Goal: Entertainment & Leisure: Browse casually

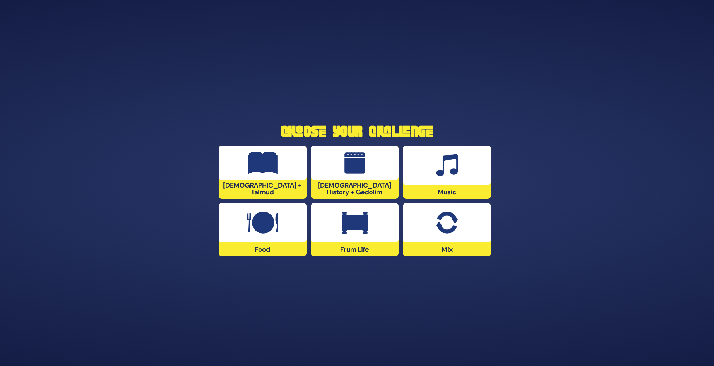
click at [446, 223] on img at bounding box center [447, 223] width 22 height 22
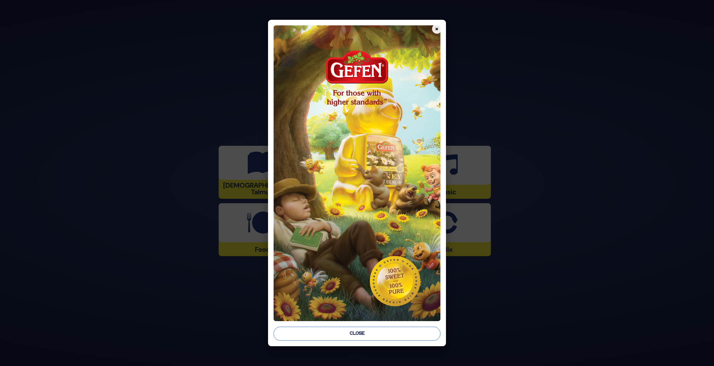
click at [378, 331] on button "Close" at bounding box center [357, 334] width 166 height 14
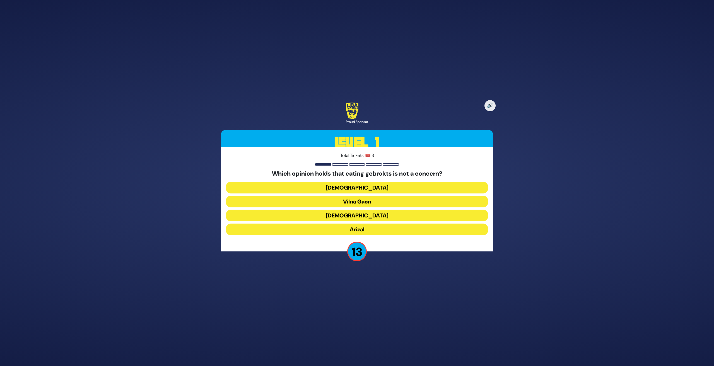
click at [367, 199] on button "Vilna Gaon" at bounding box center [357, 202] width 262 height 12
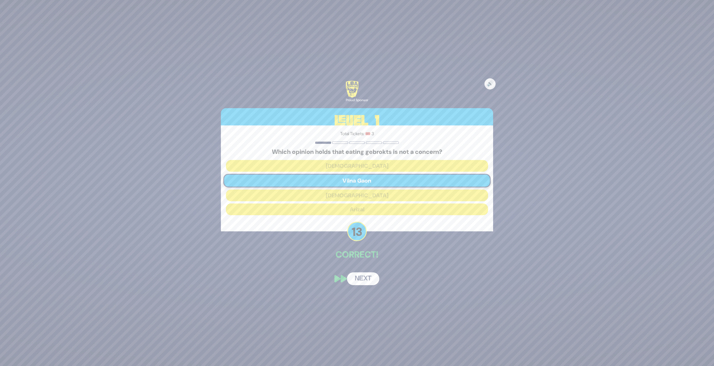
click at [361, 279] on button "Next" at bounding box center [363, 278] width 32 height 13
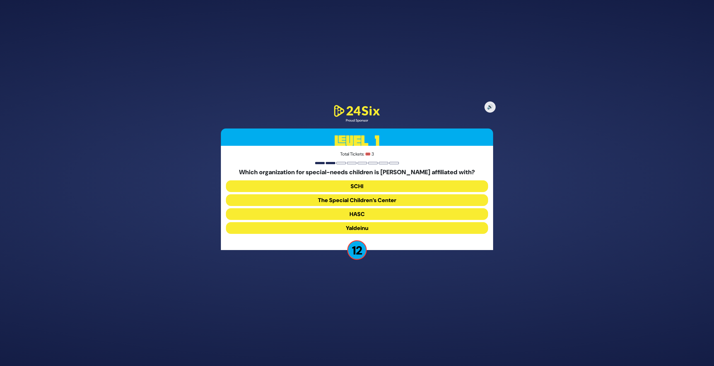
click at [376, 199] on button "The Special Children’s Center" at bounding box center [357, 200] width 262 height 12
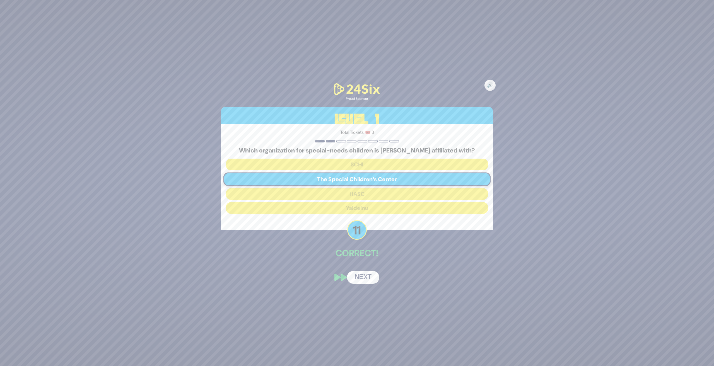
click at [368, 277] on button "Next" at bounding box center [363, 277] width 32 height 13
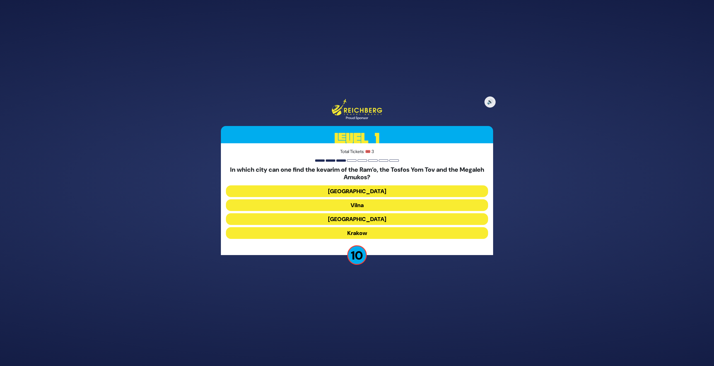
click at [367, 233] on button "Krakow" at bounding box center [357, 233] width 262 height 12
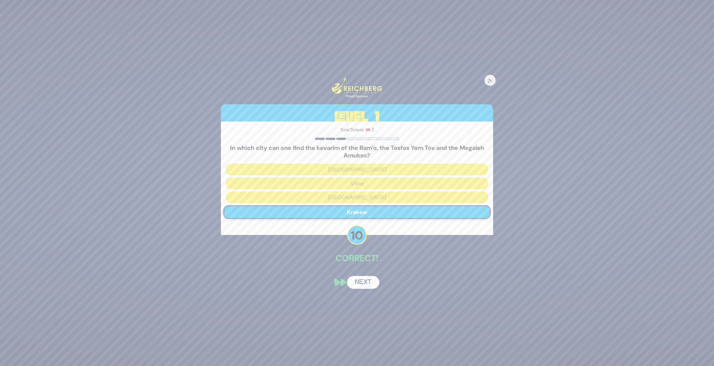
click at [366, 280] on button "Next" at bounding box center [363, 282] width 32 height 13
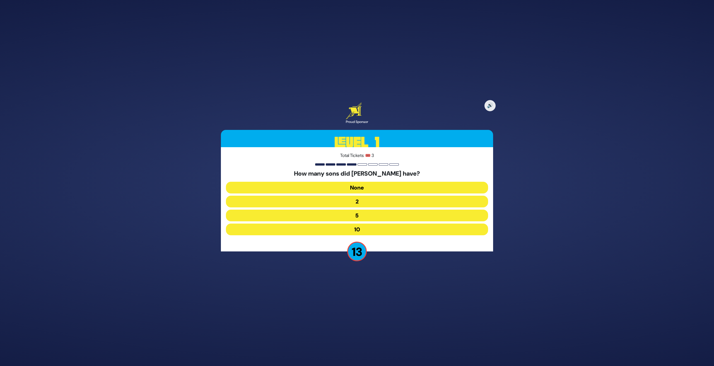
click at [363, 227] on button "10" at bounding box center [357, 230] width 262 height 12
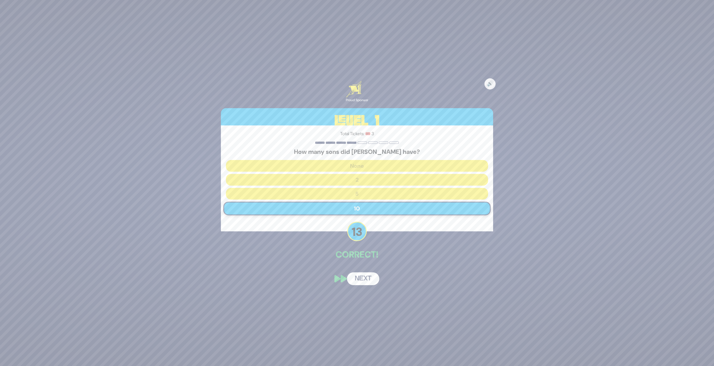
click at [359, 279] on button "Next" at bounding box center [363, 278] width 32 height 13
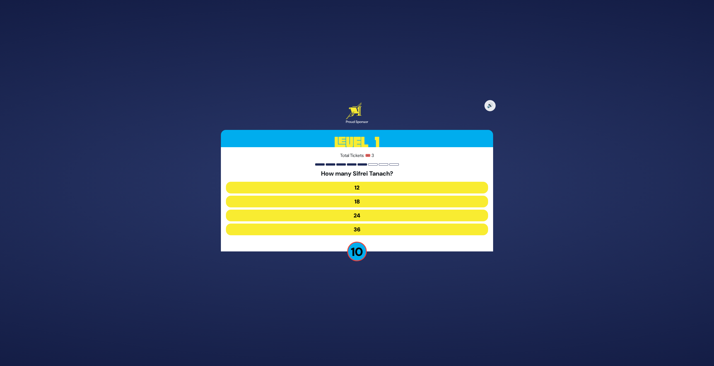
click at [364, 214] on button "24" at bounding box center [357, 216] width 262 height 12
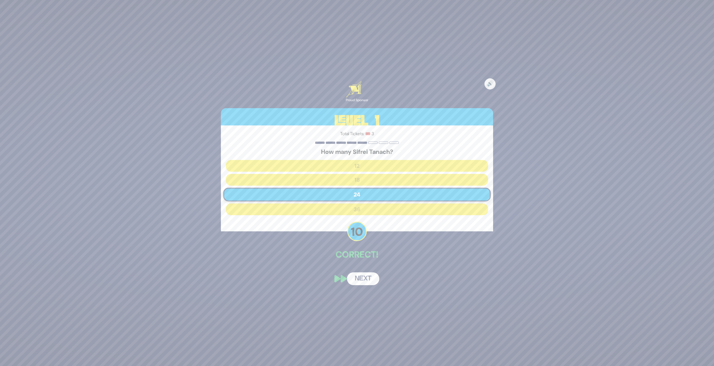
click at [363, 278] on button "Next" at bounding box center [363, 278] width 32 height 13
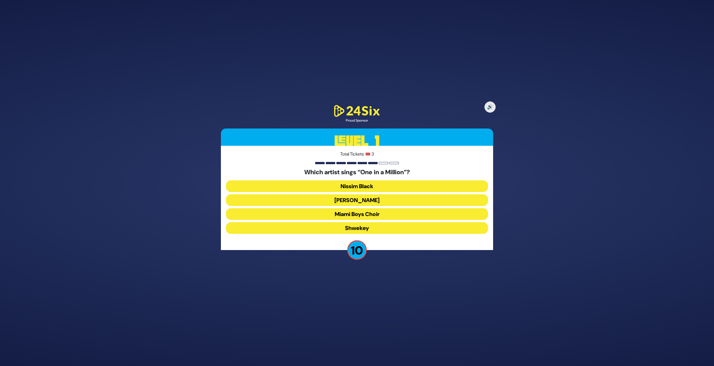
click at [371, 199] on button "[PERSON_NAME]" at bounding box center [357, 200] width 262 height 12
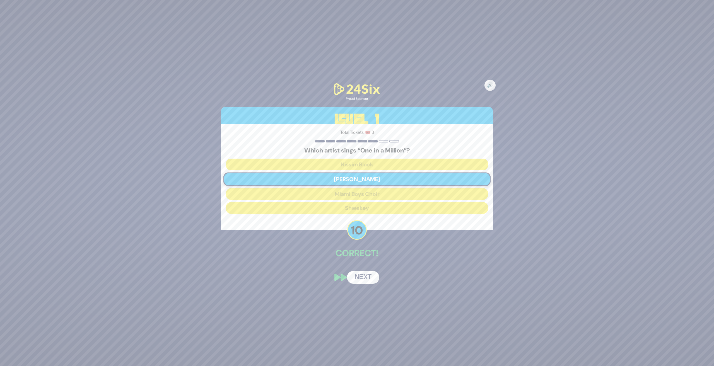
click at [362, 279] on button "Next" at bounding box center [363, 277] width 32 height 13
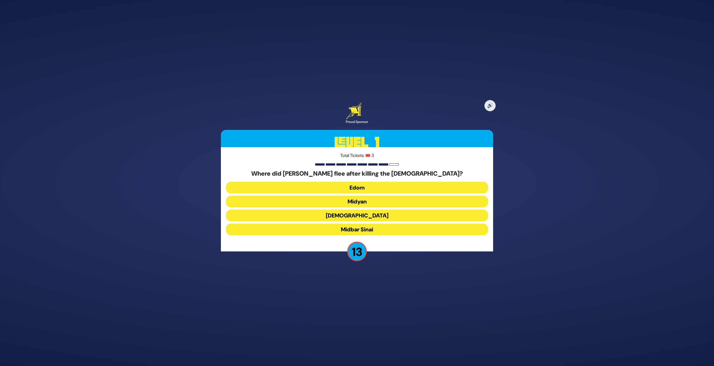
click at [361, 202] on button "Midyan" at bounding box center [357, 202] width 262 height 12
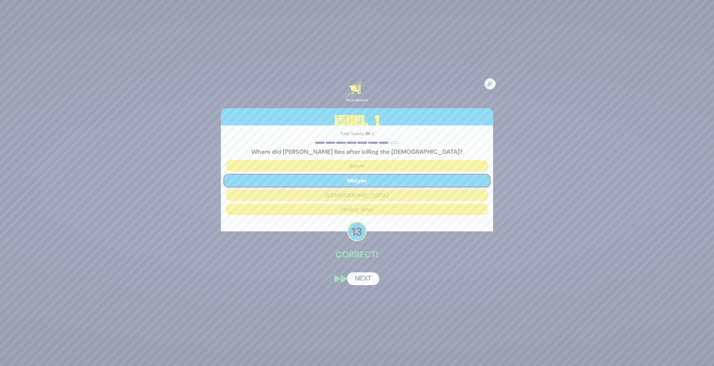
click at [369, 276] on button "Next" at bounding box center [363, 278] width 32 height 13
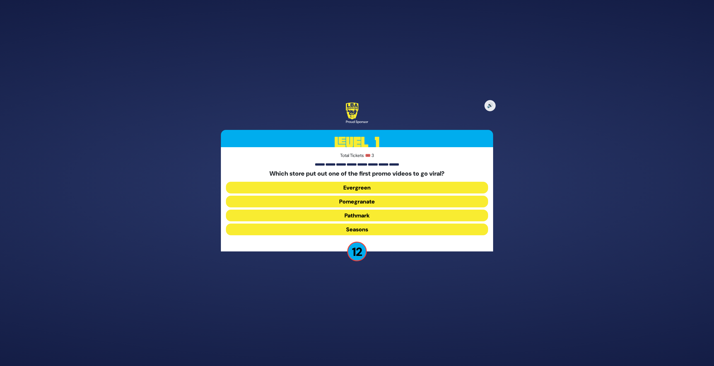
click at [370, 202] on button "Pomegranate" at bounding box center [357, 202] width 262 height 12
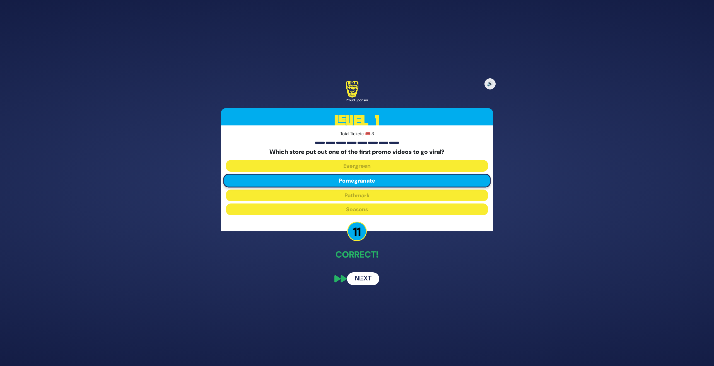
click at [368, 277] on button "Next" at bounding box center [363, 278] width 32 height 13
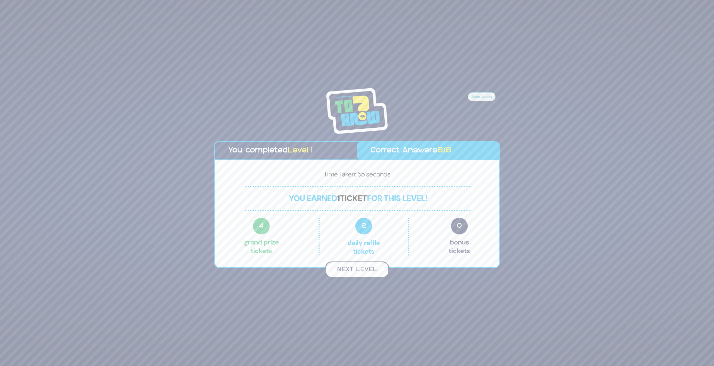
click at [366, 267] on button "Next Level" at bounding box center [357, 270] width 64 height 16
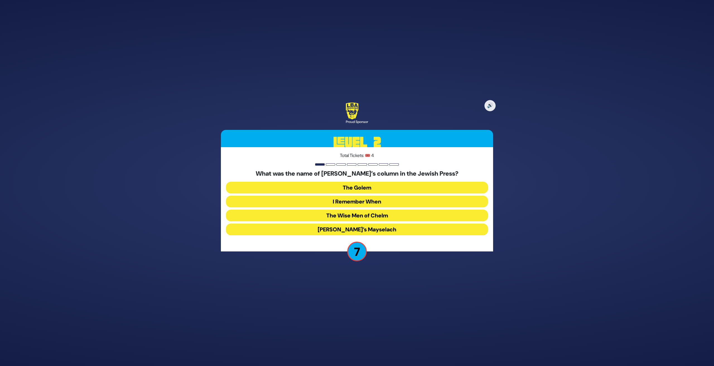
click at [368, 200] on button "I Remember When" at bounding box center [357, 202] width 262 height 12
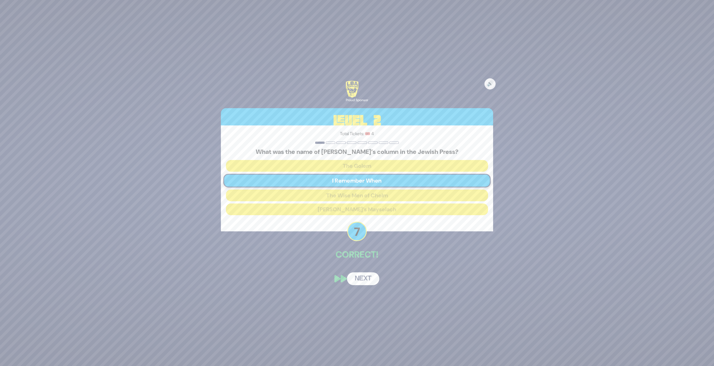
click at [363, 280] on button "Next" at bounding box center [363, 278] width 32 height 13
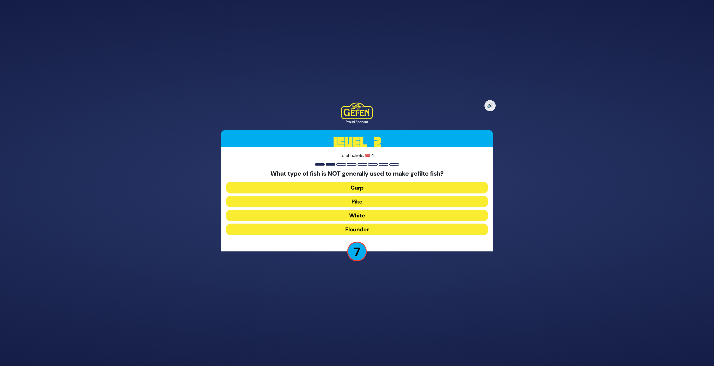
click at [364, 229] on button "Flounder" at bounding box center [357, 230] width 262 height 12
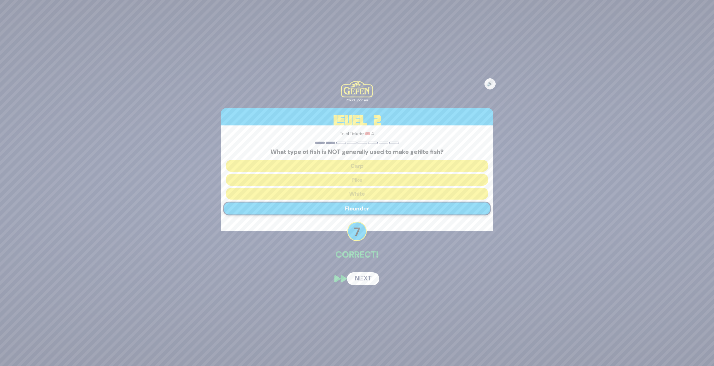
click at [366, 275] on button "Next" at bounding box center [363, 278] width 32 height 13
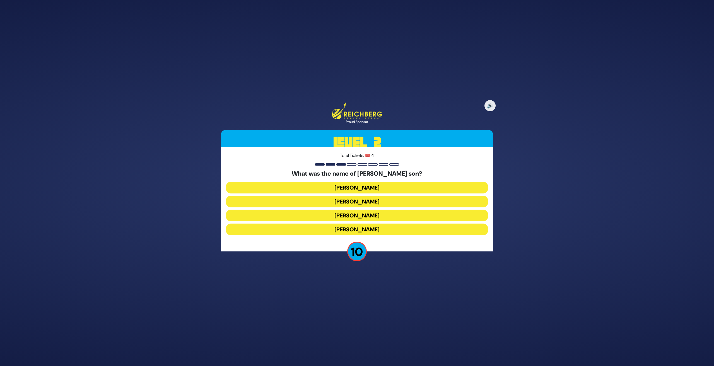
click at [372, 214] on button "[PERSON_NAME]" at bounding box center [357, 216] width 262 height 12
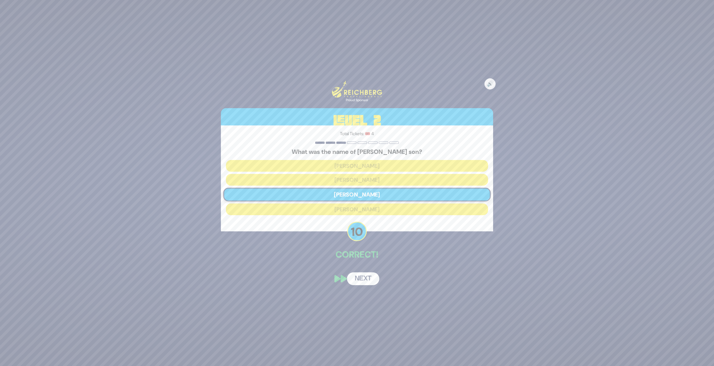
click at [366, 276] on button "Next" at bounding box center [363, 278] width 32 height 13
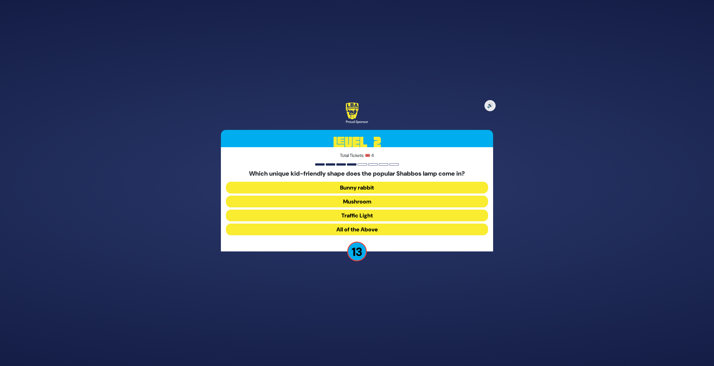
click at [365, 199] on button "Mushroom" at bounding box center [357, 202] width 262 height 12
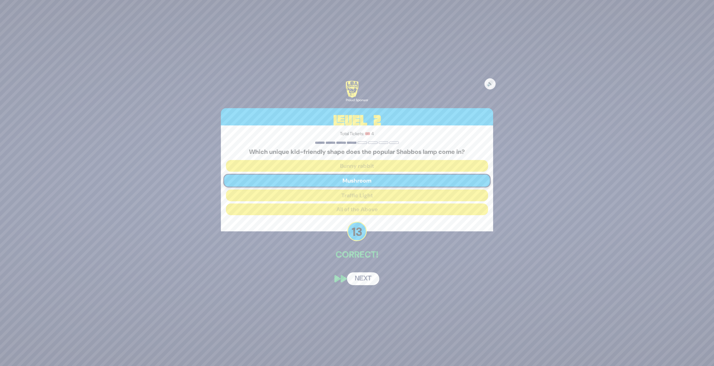
click at [362, 276] on button "Next" at bounding box center [363, 278] width 32 height 13
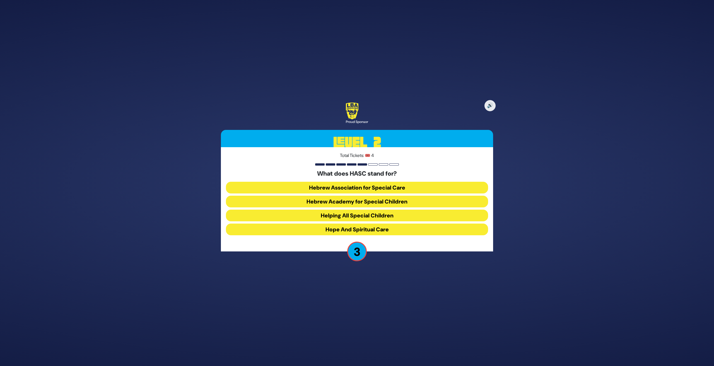
click at [343, 201] on button "Hebrew Academy for Special Children" at bounding box center [357, 202] width 262 height 12
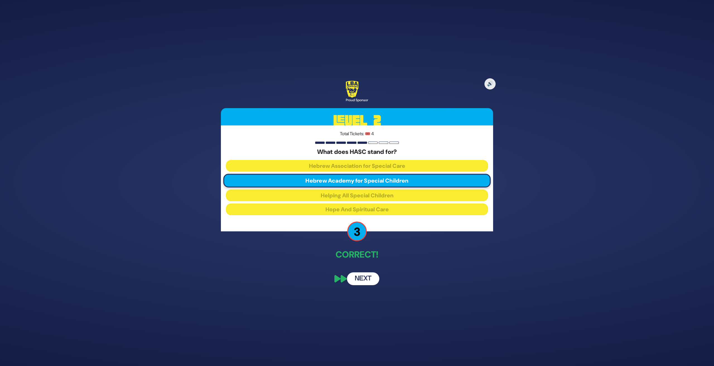
click at [365, 276] on button "Next" at bounding box center [363, 278] width 32 height 13
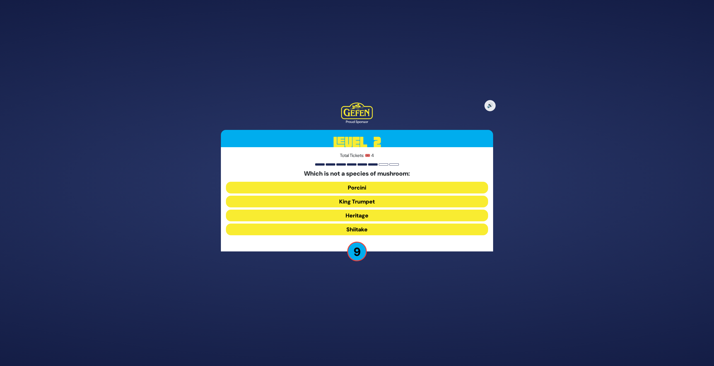
click at [363, 217] on button "Heritage" at bounding box center [357, 216] width 262 height 12
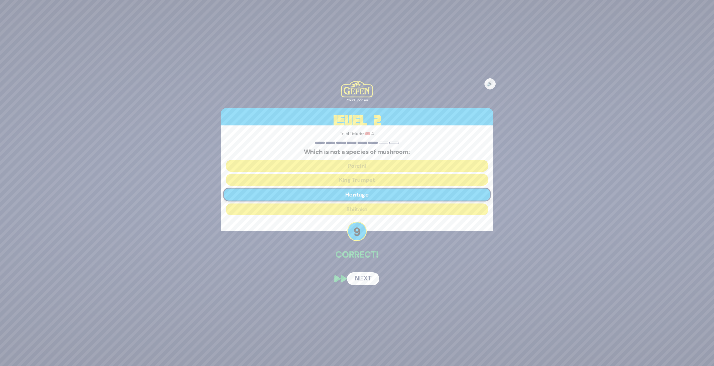
click at [363, 280] on button "Next" at bounding box center [363, 278] width 32 height 13
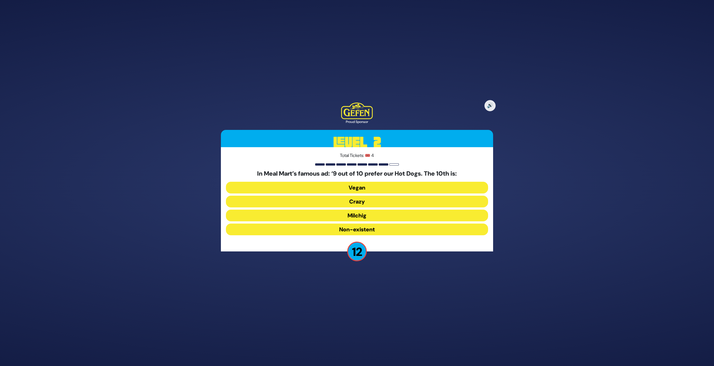
click at [364, 217] on button "Milchig" at bounding box center [357, 216] width 262 height 12
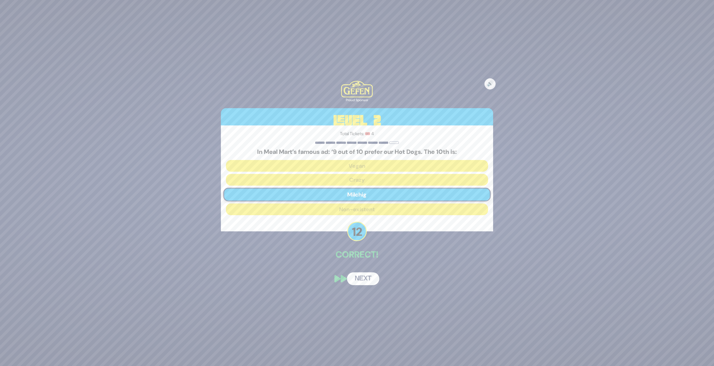
click at [362, 279] on button "Next" at bounding box center [363, 278] width 32 height 13
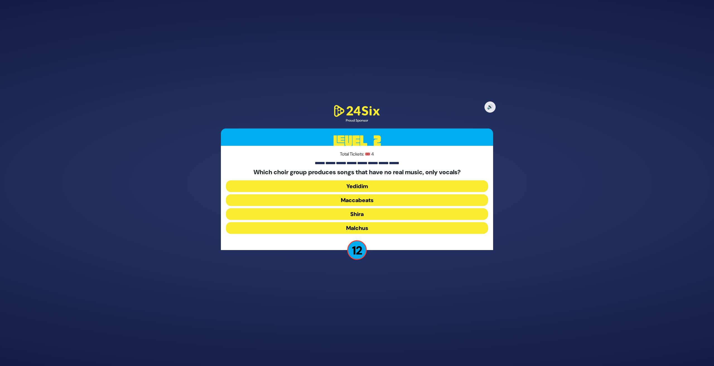
click at [359, 203] on button "Maccabeats" at bounding box center [357, 200] width 262 height 12
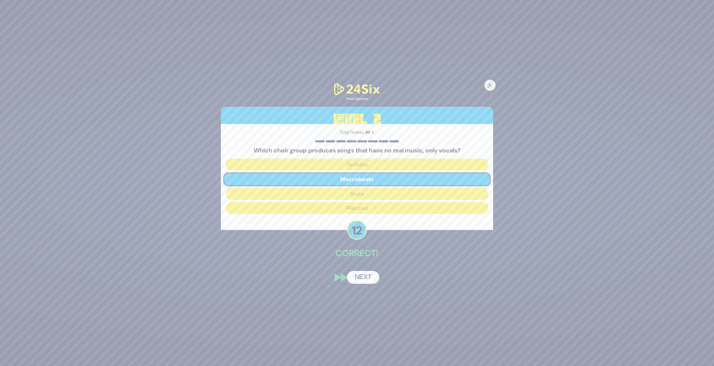
click at [365, 276] on button "Next" at bounding box center [363, 277] width 32 height 13
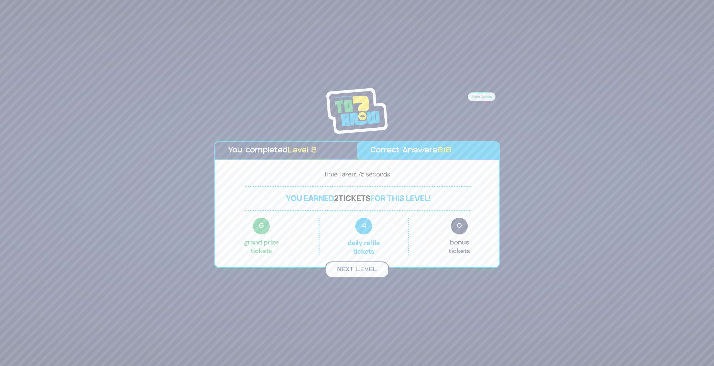
click at [347, 270] on button "Next Level" at bounding box center [357, 270] width 64 height 16
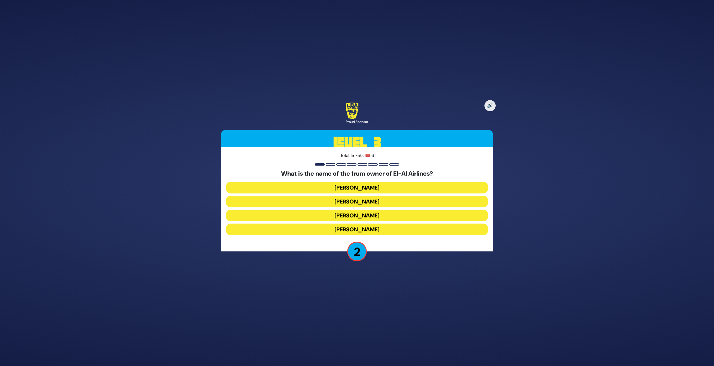
drag, startPoint x: 348, startPoint y: 220, endPoint x: 355, endPoint y: 211, distance: 10.9
drag, startPoint x: 355, startPoint y: 211, endPoint x: 362, endPoint y: 199, distance: 14.0
click at [362, 199] on button "[PERSON_NAME]" at bounding box center [357, 202] width 262 height 12
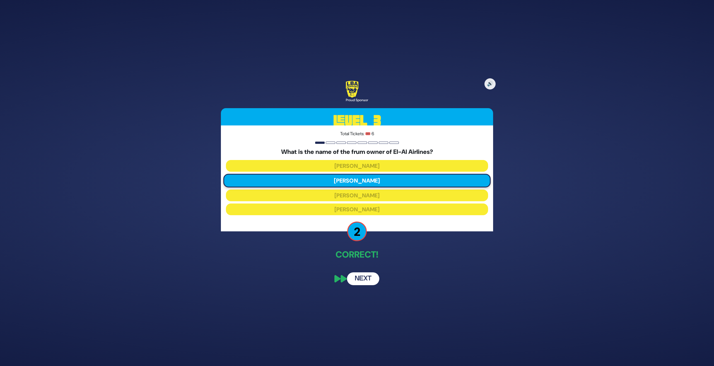
click at [354, 274] on button "Next" at bounding box center [363, 278] width 32 height 13
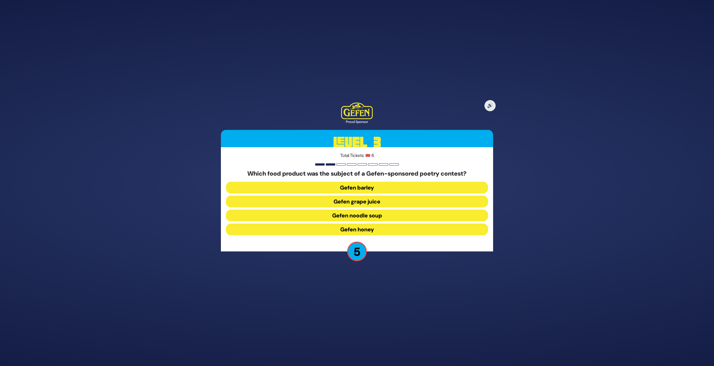
click at [366, 216] on button "Gefen noodle soup" at bounding box center [357, 216] width 262 height 12
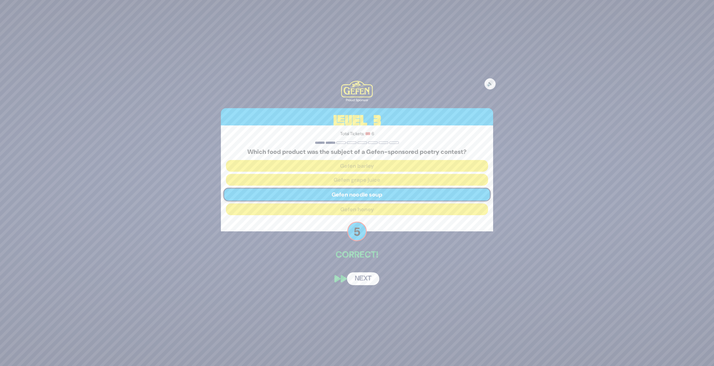
click at [369, 279] on button "Next" at bounding box center [363, 278] width 32 height 13
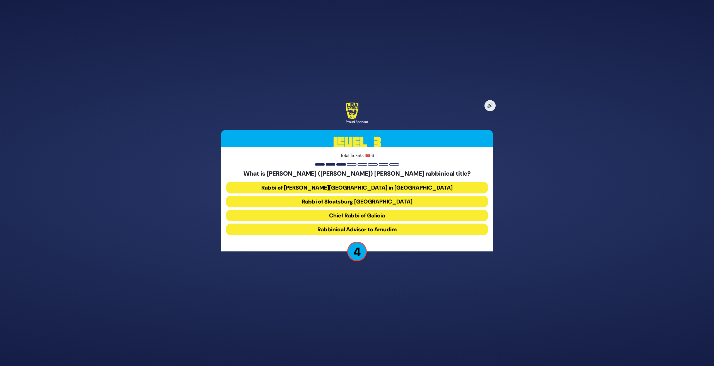
click at [363, 189] on button "Rabbi of [PERSON_NAME][GEOGRAPHIC_DATA] in [GEOGRAPHIC_DATA]" at bounding box center [357, 188] width 262 height 12
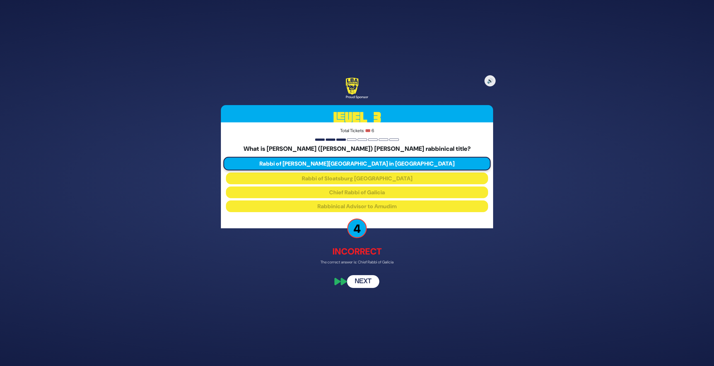
click at [360, 283] on button "Next" at bounding box center [363, 282] width 32 height 13
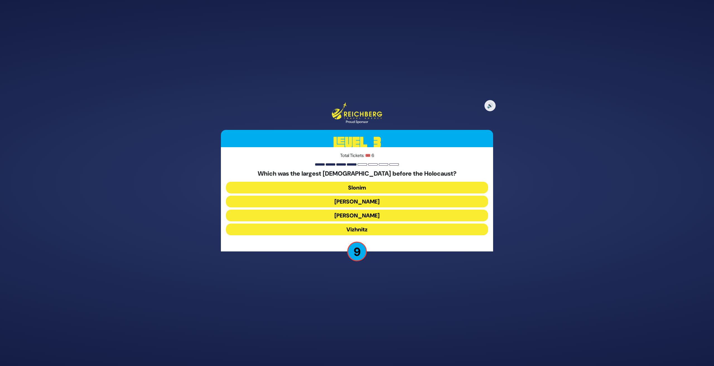
click at [363, 200] on button "[PERSON_NAME]" at bounding box center [357, 202] width 262 height 12
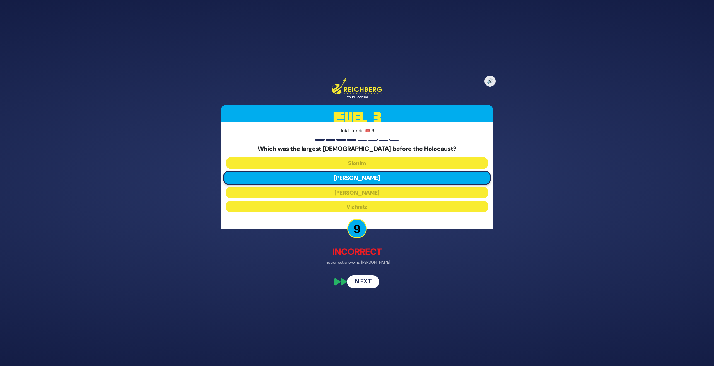
click at [364, 281] on button "Next" at bounding box center [363, 281] width 32 height 13
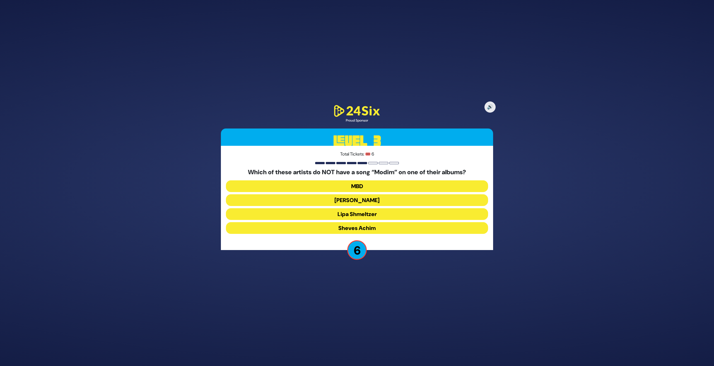
click at [360, 229] on button "Sheves Achim" at bounding box center [357, 228] width 262 height 12
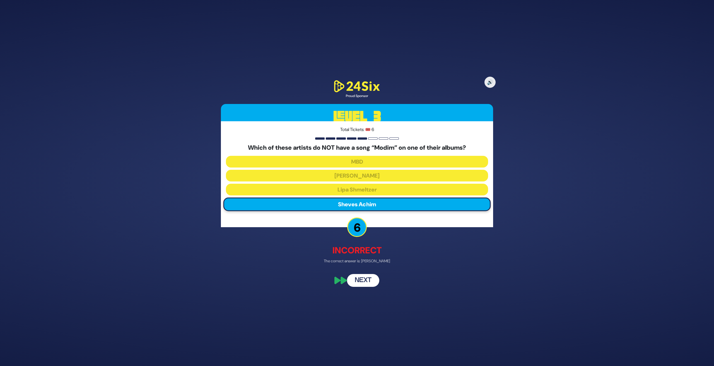
click at [364, 281] on button "Next" at bounding box center [363, 280] width 32 height 13
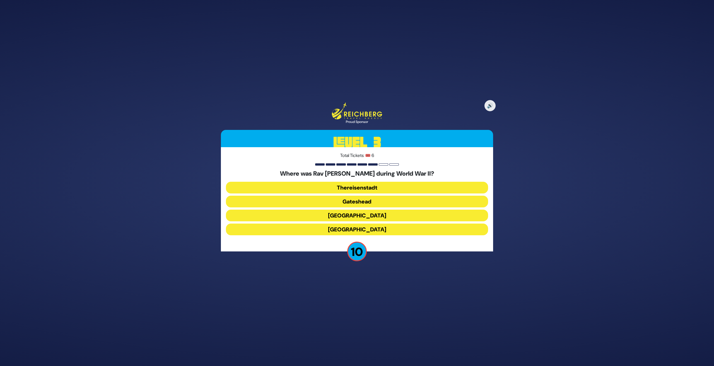
click at [360, 202] on button "Gateshead" at bounding box center [357, 202] width 262 height 12
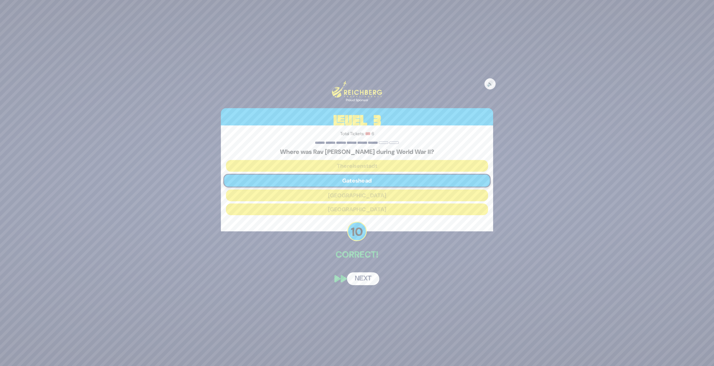
click at [362, 279] on button "Next" at bounding box center [363, 278] width 32 height 13
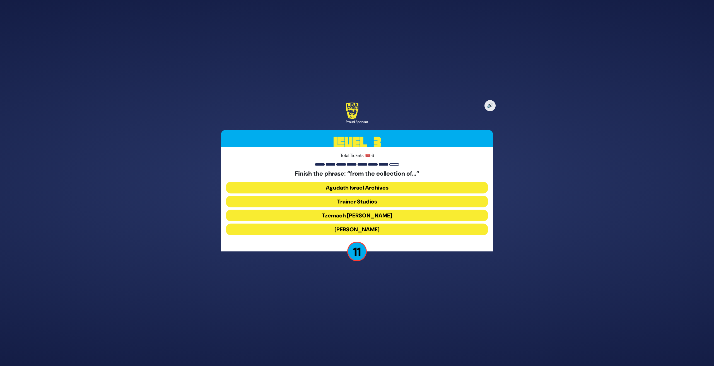
click at [363, 214] on button "Tzemach [PERSON_NAME]" at bounding box center [357, 216] width 262 height 12
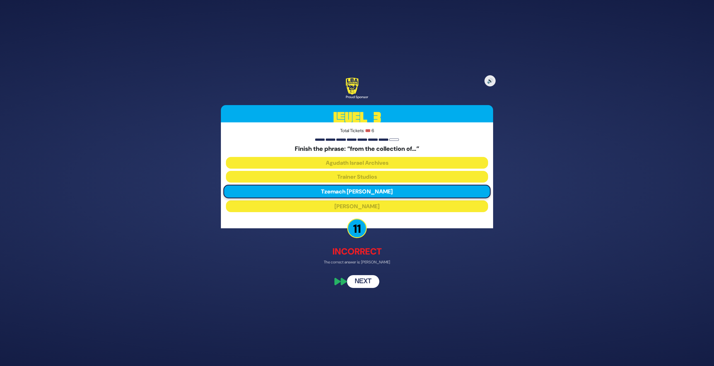
click at [364, 283] on button "Next" at bounding box center [363, 282] width 32 height 13
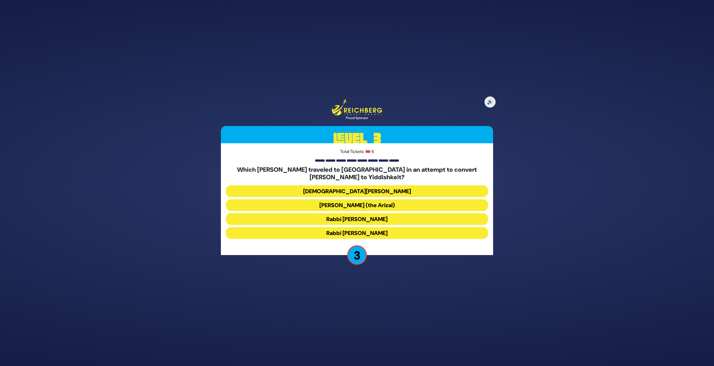
click at [369, 203] on button "[PERSON_NAME] (the Arizal)" at bounding box center [357, 205] width 262 height 12
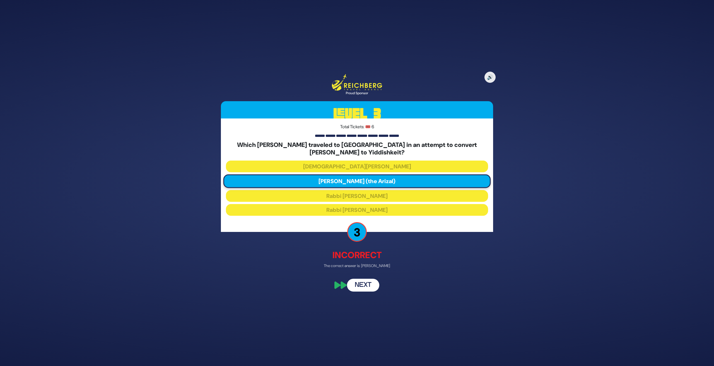
click at [366, 286] on button "Next" at bounding box center [363, 285] width 32 height 13
